Goal: Task Accomplishment & Management: Complete application form

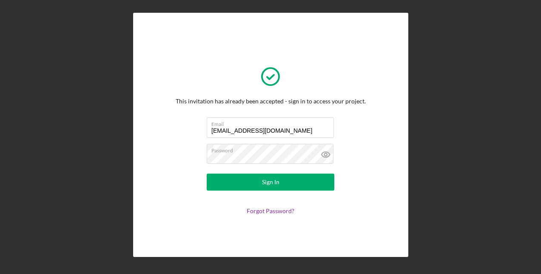
drag, startPoint x: 315, startPoint y: 130, endPoint x: 187, endPoint y: 122, distance: 128.6
click at [187, 122] on form "Email [EMAIL_ADDRESS][DOMAIN_NAME] Password Sign In Forgot Password?" at bounding box center [270, 165] width 170 height 97
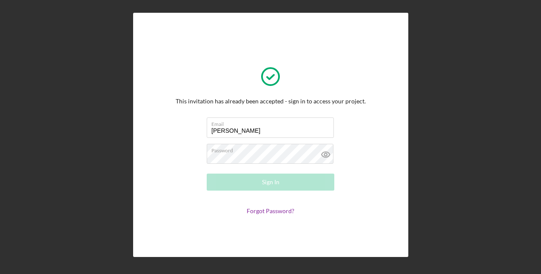
type input "[EMAIL_ADDRESS][DOMAIN_NAME]"
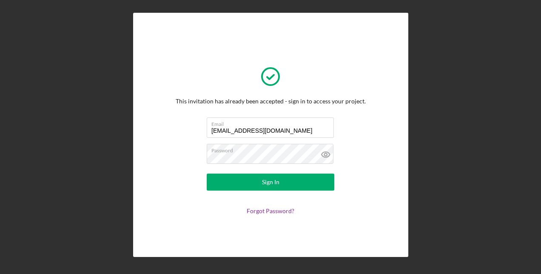
click at [325, 157] on icon at bounding box center [325, 155] width 8 height 6
click at [316, 182] on button "Sign In" at bounding box center [271, 181] width 128 height 17
